Goal: Navigation & Orientation: Find specific page/section

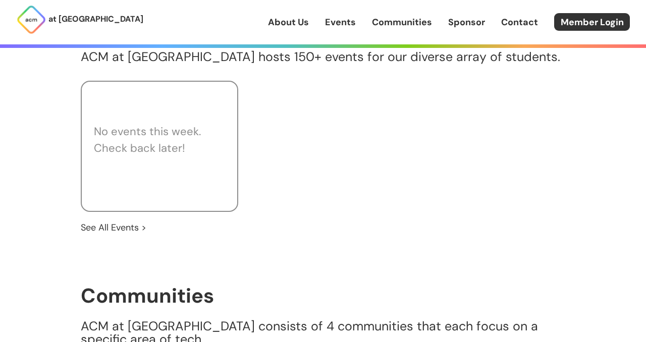
scroll to position [570, 0]
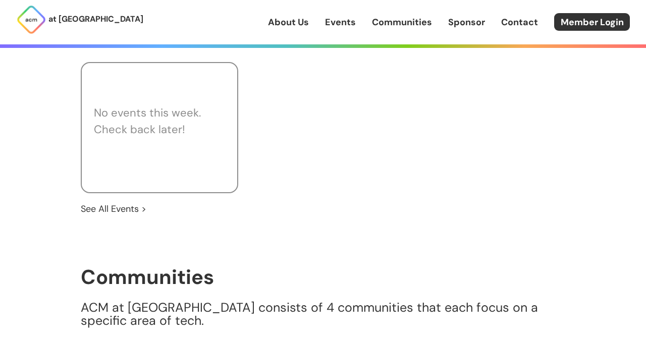
click at [292, 23] on link "About Us" at bounding box center [288, 22] width 41 height 13
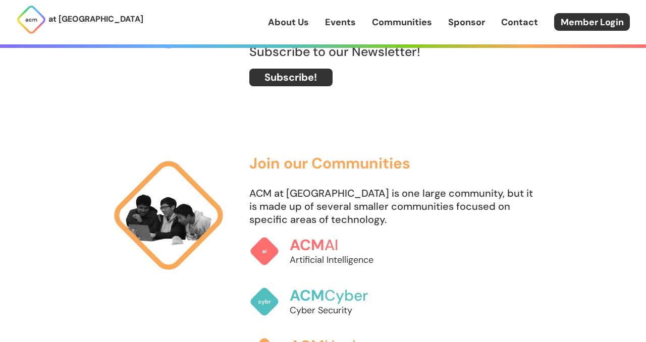
scroll to position [504, 0]
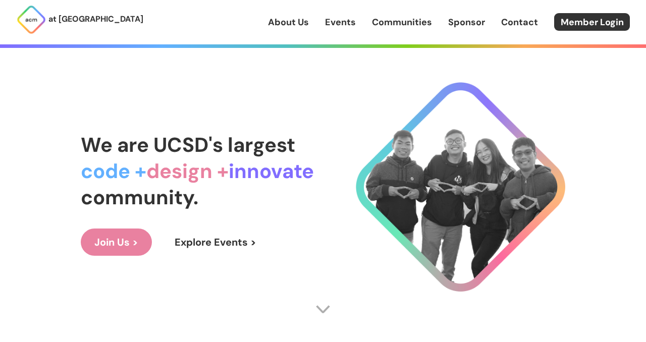
click at [299, 19] on link "About Us" at bounding box center [288, 22] width 41 height 13
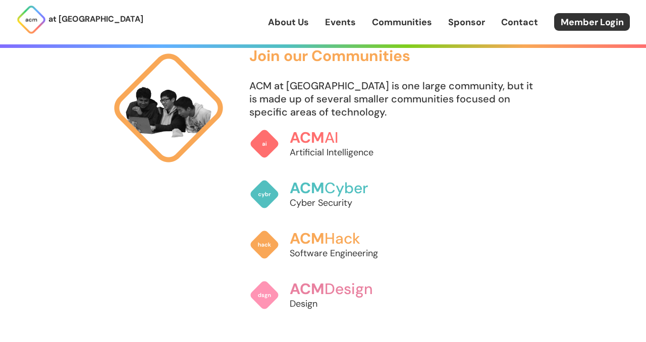
scroll to position [608, 0]
